Goal: Information Seeking & Learning: Find specific fact

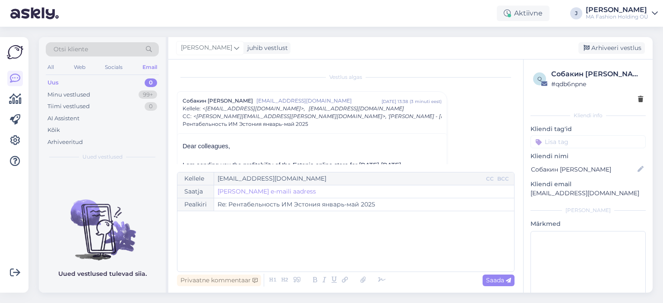
scroll to position [23, 0]
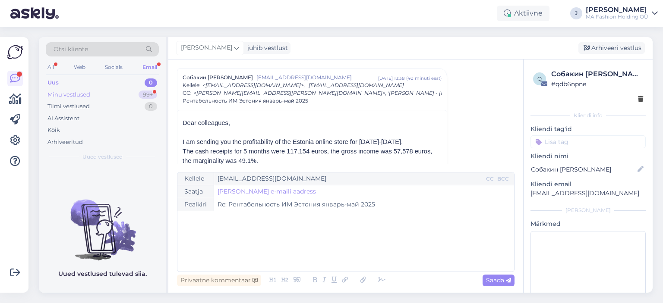
click at [120, 94] on div "Minu vestlused 99+" at bounding box center [102, 95] width 113 height 12
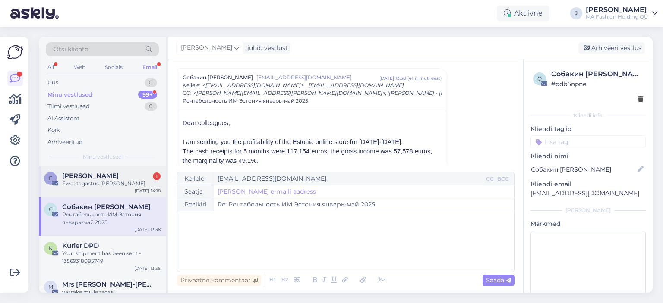
click at [114, 181] on div "Fwd: tagastus [PERSON_NAME]" at bounding box center [111, 184] width 98 height 8
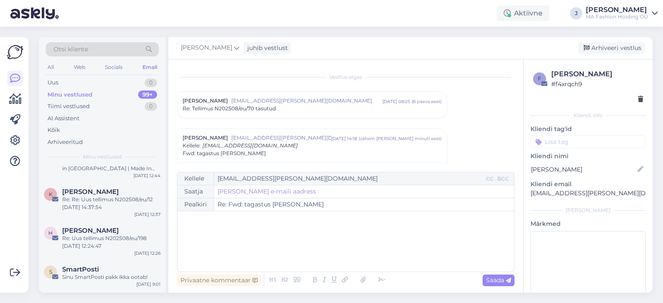
scroll to position [259, 0]
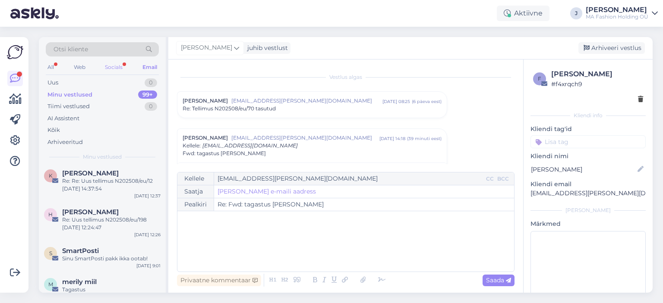
click at [112, 63] on div "Socials" at bounding box center [113, 67] width 21 height 11
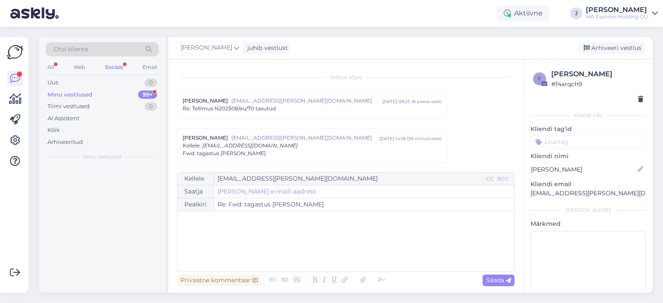
scroll to position [0, 0]
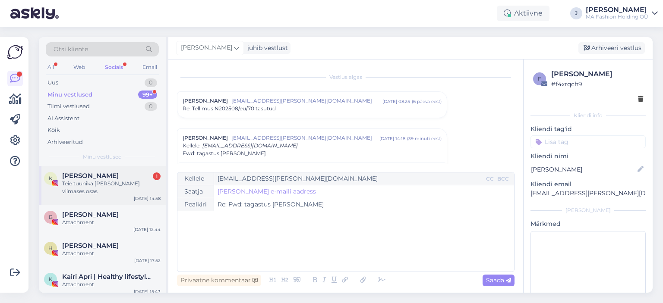
click at [130, 166] on div "K [PERSON_NAME] 1 [PERSON_NAME] tuunika [PERSON_NAME] viimases osas [DATE] 14:58" at bounding box center [102, 185] width 127 height 39
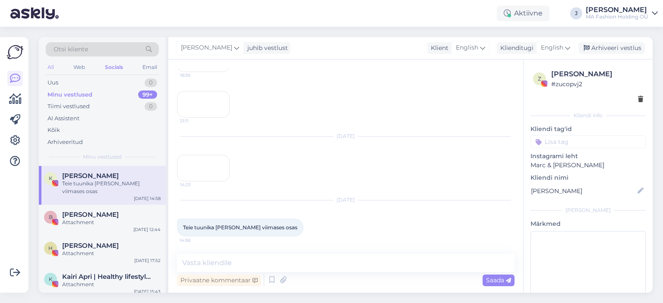
scroll to position [4867, 0]
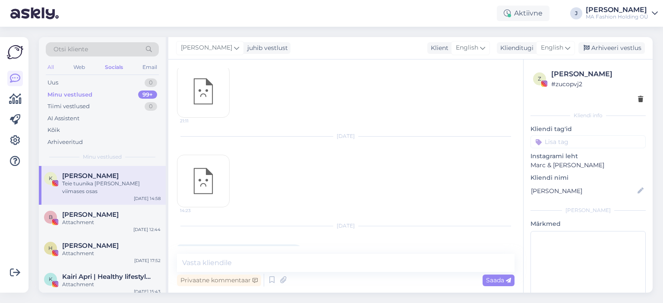
click at [49, 68] on div "All" at bounding box center [51, 67] width 10 height 11
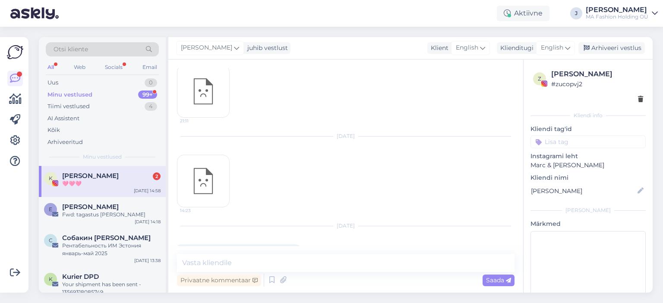
scroll to position [5067, 0]
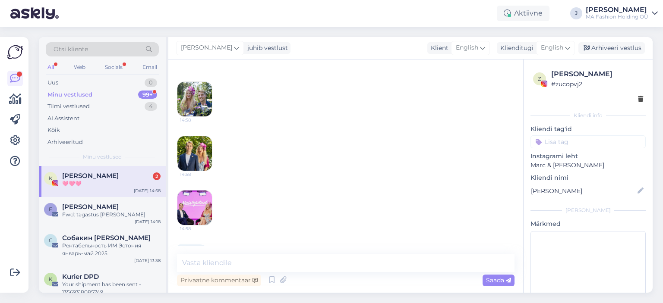
click at [130, 188] on div "K [PERSON_NAME] 2 🩷🩷🩷 [DATE] 14:58" at bounding box center [102, 181] width 127 height 31
drag, startPoint x: 521, startPoint y: 131, endPoint x: 511, endPoint y: 258, distance: 128.1
click at [511, 258] on div "Vestlus algas [DATE] 18:12 [DATE] 16:53 Jan 24 2025 Instagram attachment 17:15 …" at bounding box center [345, 176] width 355 height 233
click at [115, 69] on div "Socials" at bounding box center [113, 67] width 21 height 11
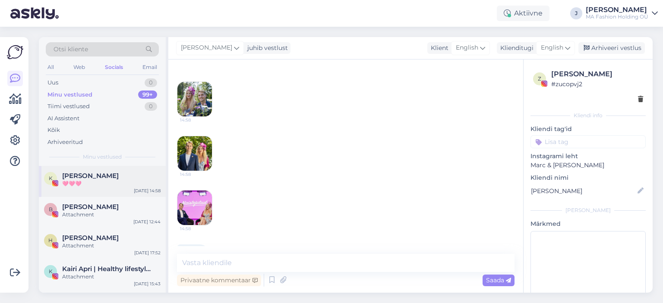
click at [132, 188] on div "K [PERSON_NAME] 🩷🩷🩷 [DATE] 14:58" at bounding box center [102, 181] width 127 height 31
click at [53, 65] on div "All" at bounding box center [51, 67] width 10 height 11
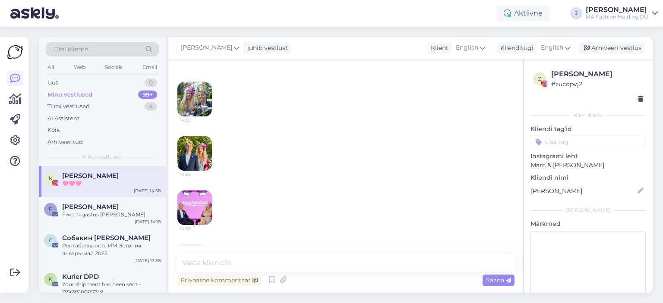
click at [102, 38] on div "Otsi kliente All Web Socials Email Uus 0 Minu vestlused 99+ Tiimi vestlused 4 A…" at bounding box center [102, 101] width 127 height 129
click at [105, 41] on div "Otsi kliente All Web Socials Email Uus 0 Minu vestlused 99+ Tiimi vestlused 4 A…" at bounding box center [102, 101] width 127 height 129
drag, startPoint x: 122, startPoint y: 67, endPoint x: 126, endPoint y: 73, distance: 7.1
click at [125, 72] on div "All Web Socials Email" at bounding box center [102, 68] width 113 height 13
click at [112, 49] on div "Otsi kliente" at bounding box center [102, 49] width 113 height 14
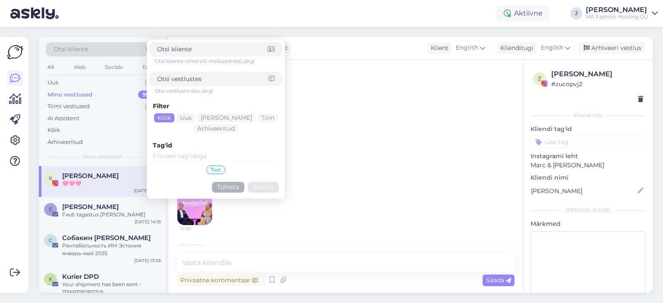
click at [112, 46] on div "Otsi kliente" at bounding box center [102, 49] width 113 height 14
click at [201, 50] on input at bounding box center [212, 49] width 110 height 9
paste input "[EMAIL_ADDRESS][DOMAIN_NAME]"
type input "[EMAIL_ADDRESS][DOMAIN_NAME]"
click at [276, 178] on div "Filter Kõik Uus Mina Tiim Arhiveeritud Tag'id Test Tühista Otsing" at bounding box center [215, 145] width 133 height 101
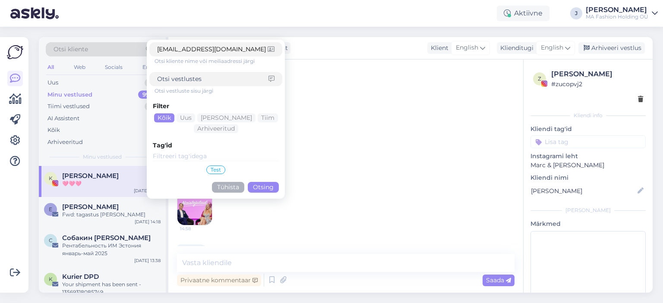
click at [272, 186] on button "Otsing" at bounding box center [263, 187] width 31 height 11
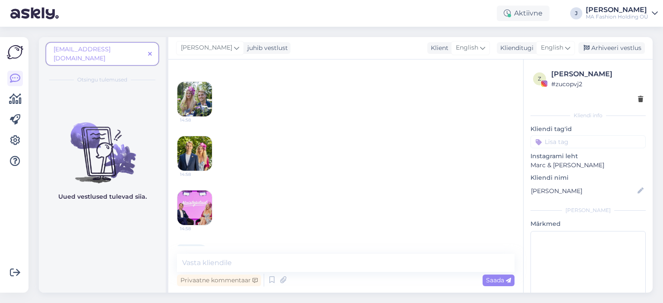
click at [152, 51] on span at bounding box center [149, 54] width 11 height 9
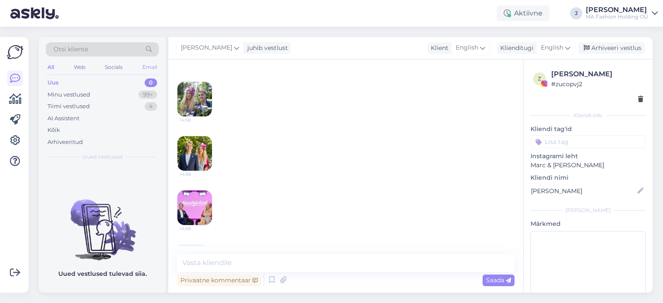
click at [156, 65] on div "Email" at bounding box center [150, 67] width 18 height 11
click at [114, 85] on div "Uus 0" at bounding box center [102, 83] width 113 height 12
click at [122, 93] on div "Minu vestlused 99+" at bounding box center [102, 95] width 113 height 12
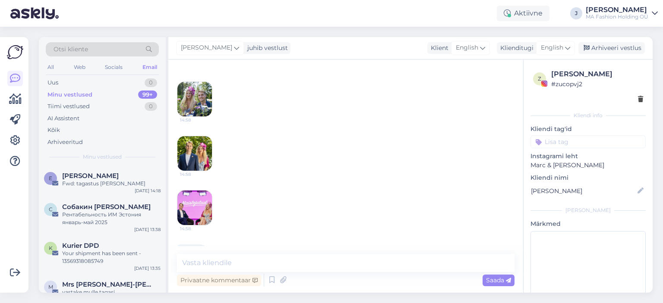
click at [115, 48] on div "Otsi kliente" at bounding box center [102, 49] width 113 height 14
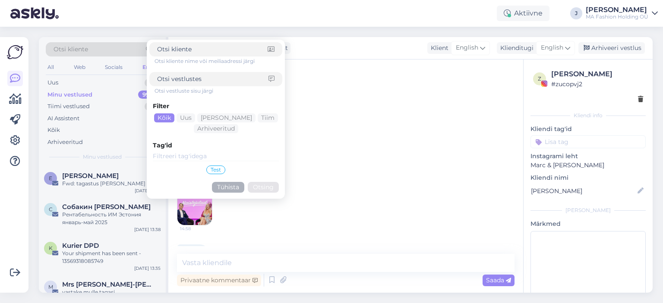
click at [182, 53] on input at bounding box center [212, 49] width 110 height 9
type input "p"
type input "[PERSON_NAME]"
click at [255, 192] on button "Otsing" at bounding box center [263, 187] width 31 height 11
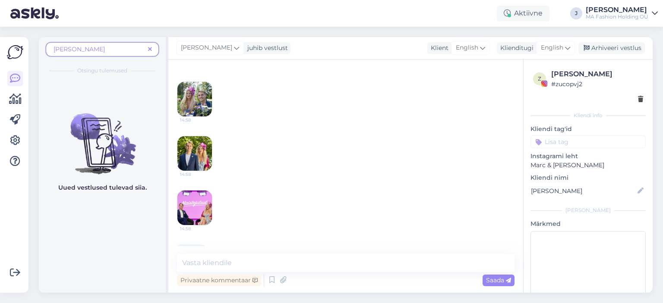
click at [92, 53] on span "[PERSON_NAME]" at bounding box center [98, 49] width 91 height 9
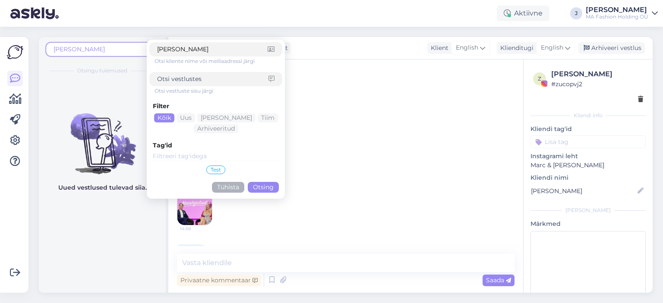
click at [91, 45] on span "[PERSON_NAME]" at bounding box center [98, 49] width 91 height 9
click at [203, 48] on input "[PERSON_NAME]" at bounding box center [212, 49] width 110 height 9
click at [203, 46] on input "[PERSON_NAME]" at bounding box center [212, 49] width 110 height 9
type input "[PERSON_NAME]"
click button "Otsing" at bounding box center [263, 187] width 31 height 11
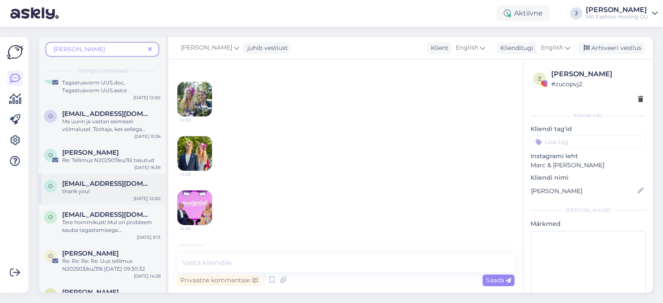
scroll to position [0, 0]
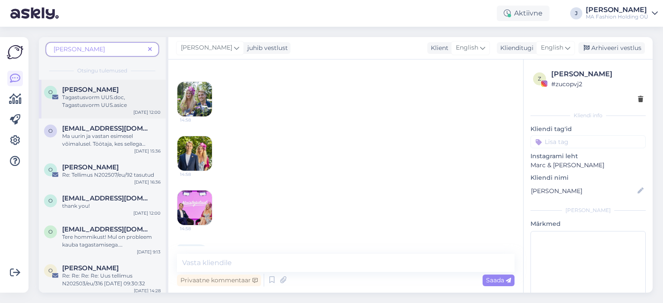
click at [133, 88] on div "[PERSON_NAME]" at bounding box center [111, 90] width 98 height 8
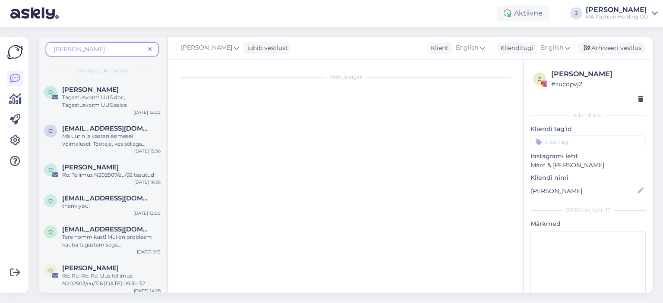
scroll to position [9, 0]
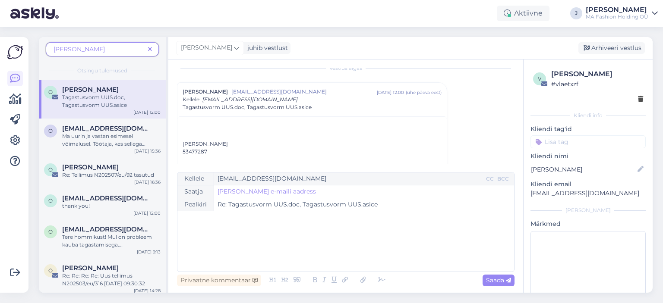
click at [149, 47] on icon at bounding box center [150, 50] width 4 height 6
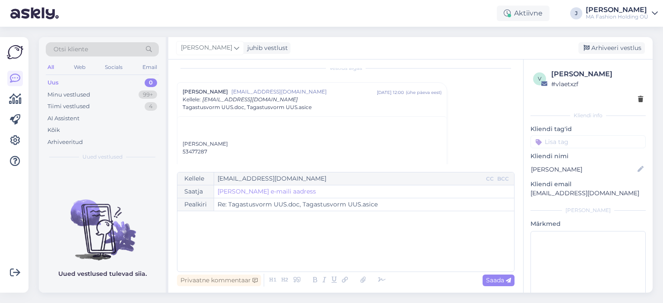
drag, startPoint x: 136, startPoint y: 67, endPoint x: 141, endPoint y: 65, distance: 4.8
click at [137, 67] on div "All Web Socials Email" at bounding box center [102, 68] width 113 height 13
click at [141, 65] on div "Email" at bounding box center [150, 67] width 18 height 11
